Goal: Information Seeking & Learning: Find specific fact

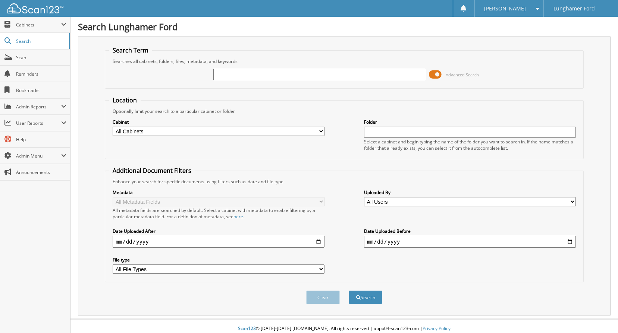
click at [283, 72] on input "text" at bounding box center [319, 74] width 212 height 11
type input "summit"
click at [376, 292] on button "Search" at bounding box center [366, 298] width 34 height 14
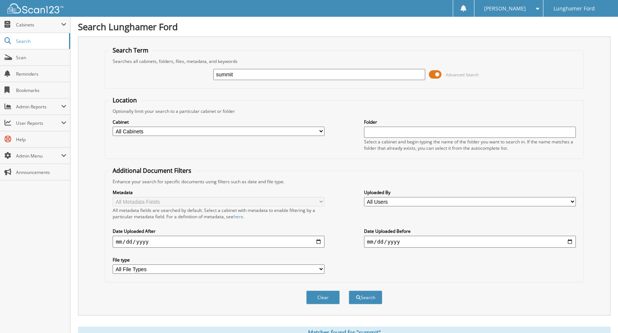
click at [139, 131] on select "All Cabinets ACCOUNTS PAYABLE ACCOUNTS RECEIVABLE ACH BANK REC CAR DEALS - AUTO…" at bounding box center [219, 131] width 212 height 9
select select "42251"
click at [113, 127] on select "All Cabinets ACCOUNTS PAYABLE ACCOUNTS RECEIVABLE ACH BANK REC CAR DEALS - AUTO…" at bounding box center [219, 131] width 212 height 9
click at [369, 295] on button "Search" at bounding box center [366, 298] width 34 height 14
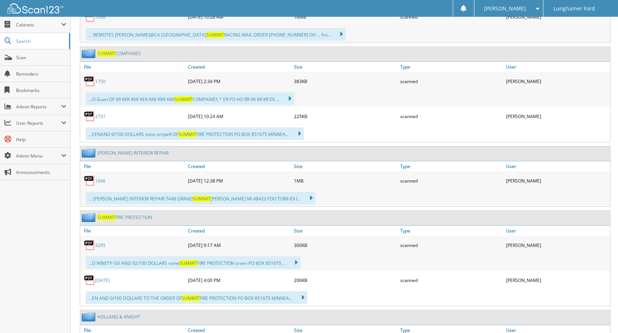
scroll to position [410, 0]
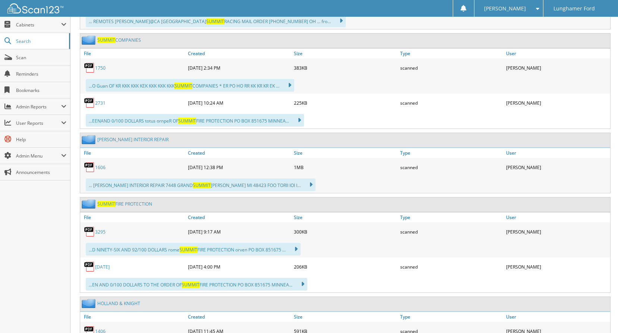
click at [108, 268] on link "[DATE]" at bounding box center [102, 267] width 15 height 6
